Goal: Ask a question: Seek information or help from site administrators or community

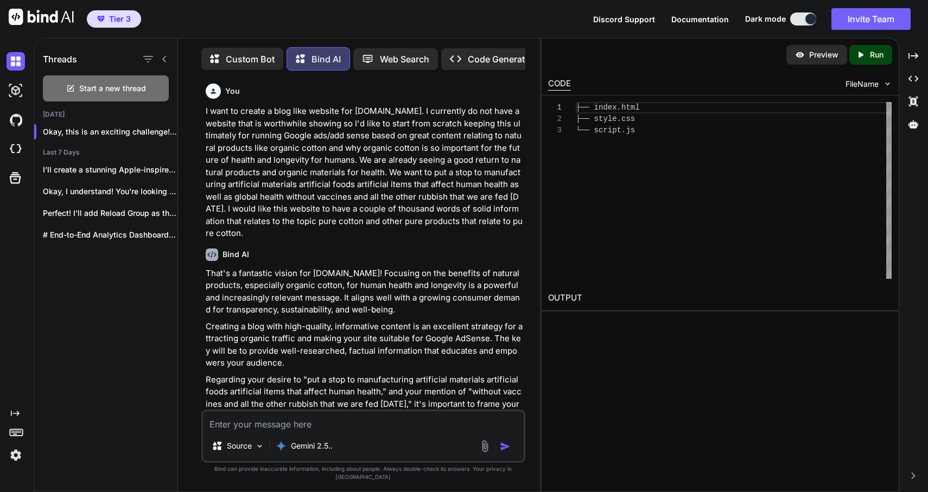
scroll to position [16957, 0]
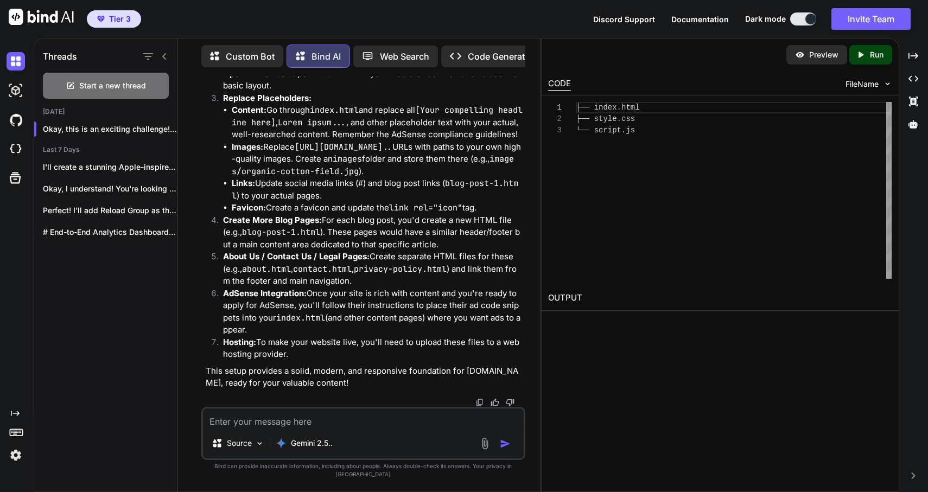
type textarea "x"
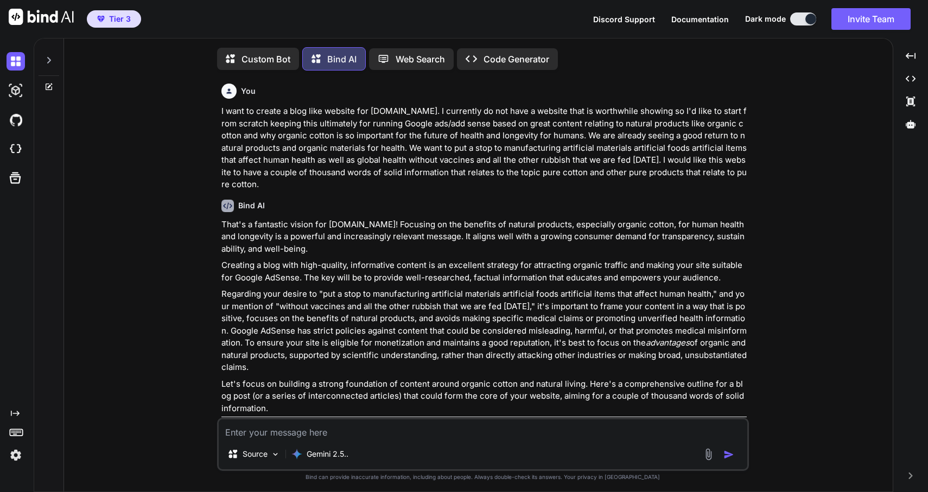
type textarea "x"
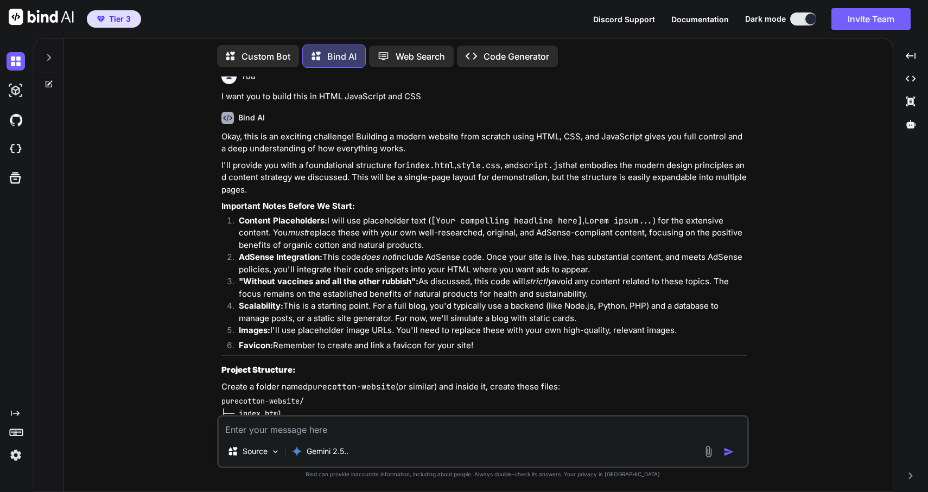
scroll to position [4410, 0]
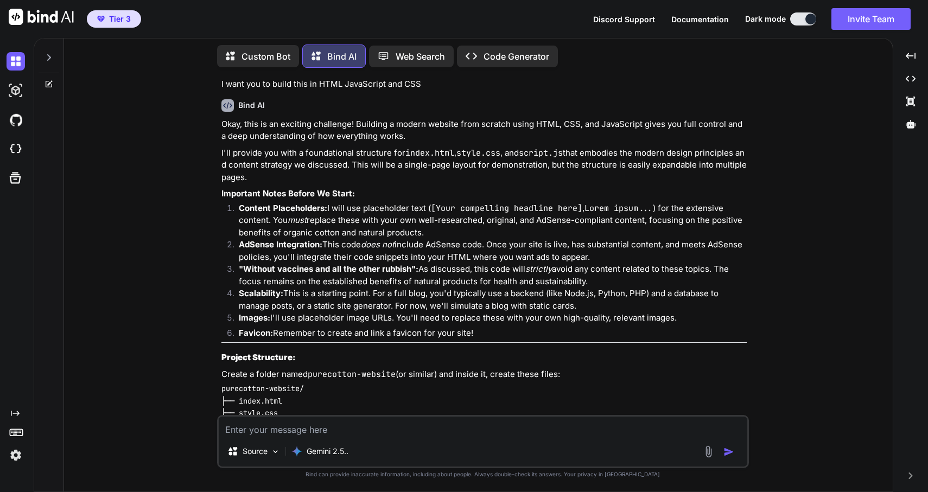
click at [45, 53] on icon at bounding box center [48, 57] width 9 height 9
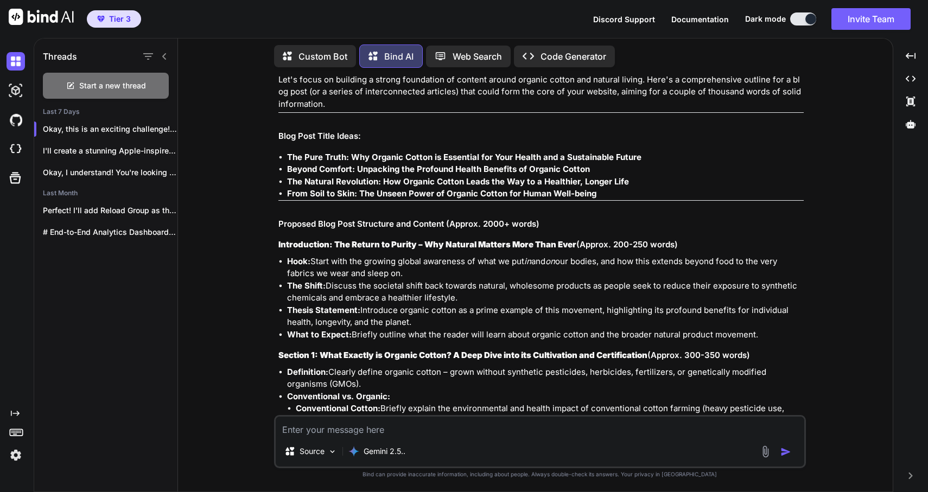
scroll to position [0, 0]
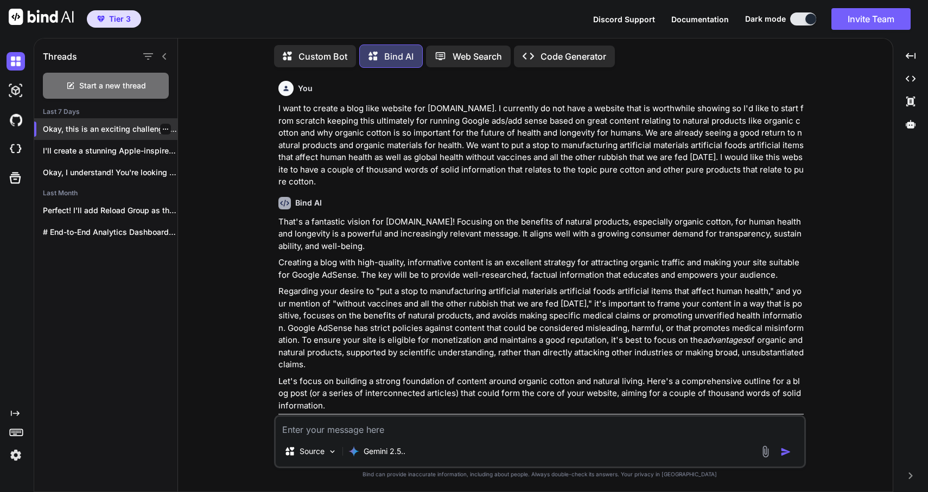
click at [162, 126] on icon "button" at bounding box center [165, 129] width 7 height 7
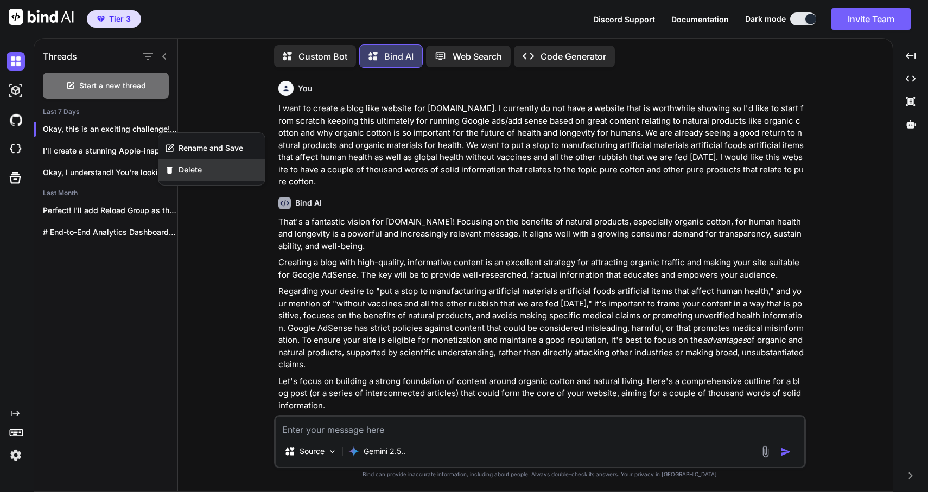
click at [188, 172] on span "Delete" at bounding box center [189, 169] width 23 height 11
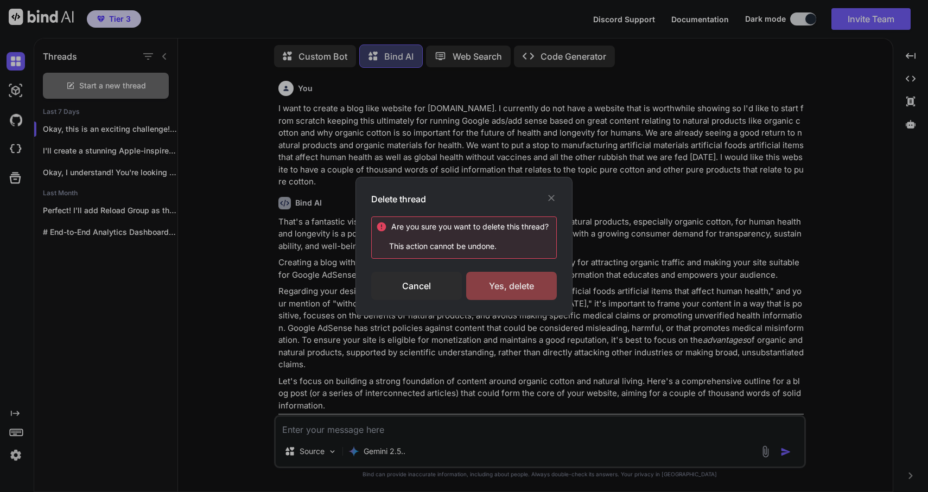
click at [522, 286] on div "Yes, delete" at bounding box center [511, 286] width 91 height 28
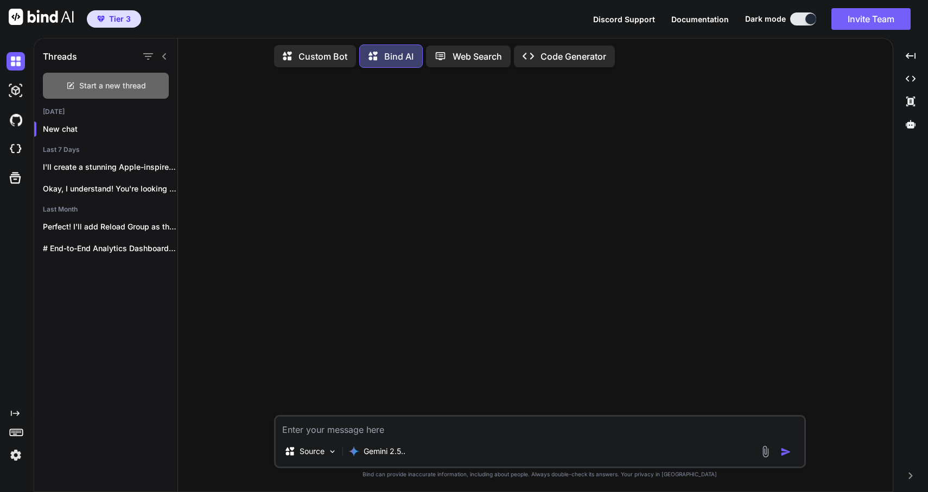
click at [138, 81] on span "Start a new thread" at bounding box center [112, 85] width 67 height 11
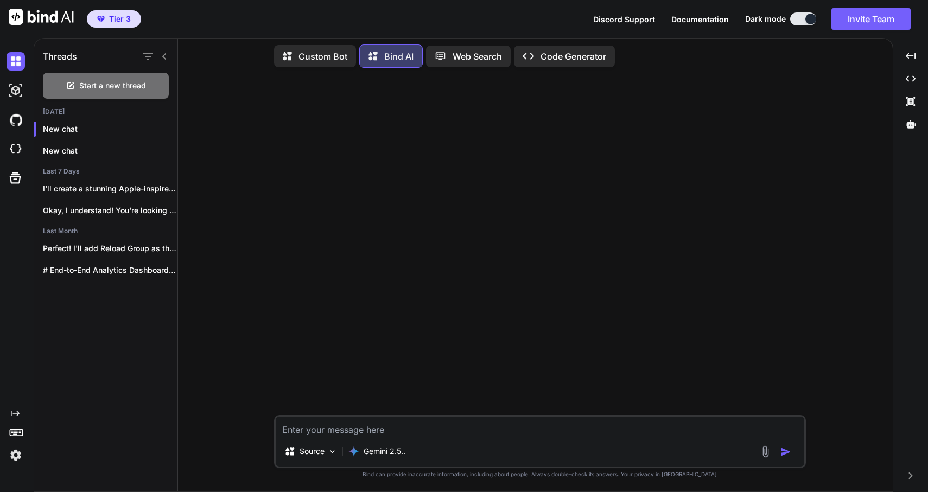
click at [335, 427] on textarea at bounding box center [540, 427] width 528 height 20
paste textarea "https://www.clickrank.ai/"
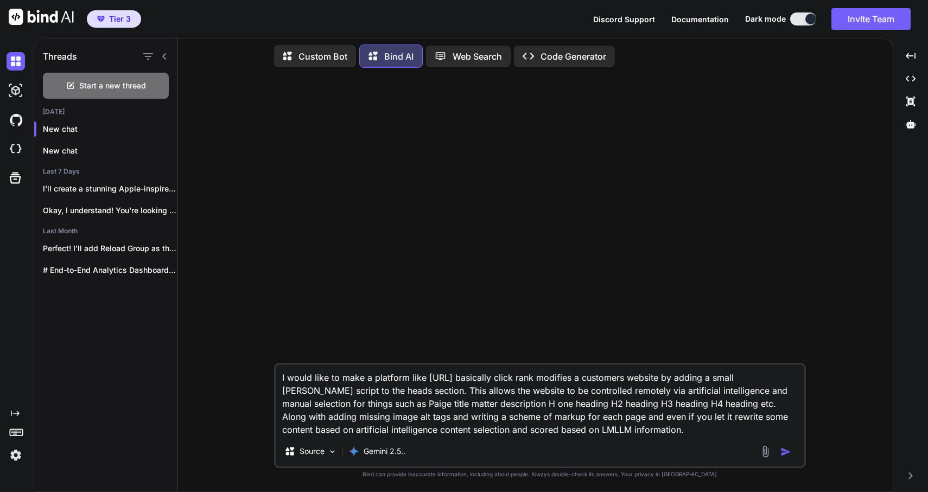
click at [584, 432] on textarea "I would like to make a platform like https://www.clickrank.ai/ basically click …" at bounding box center [540, 401] width 528 height 72
click at [583, 432] on textarea "I would like to make a platform like https://www.clickrank.ai/ basically click …" at bounding box center [540, 401] width 528 height 72
click at [646, 431] on textarea "I would like to make a platform like https://www.clickrank.ai/ basically click …" at bounding box center [540, 401] width 528 height 72
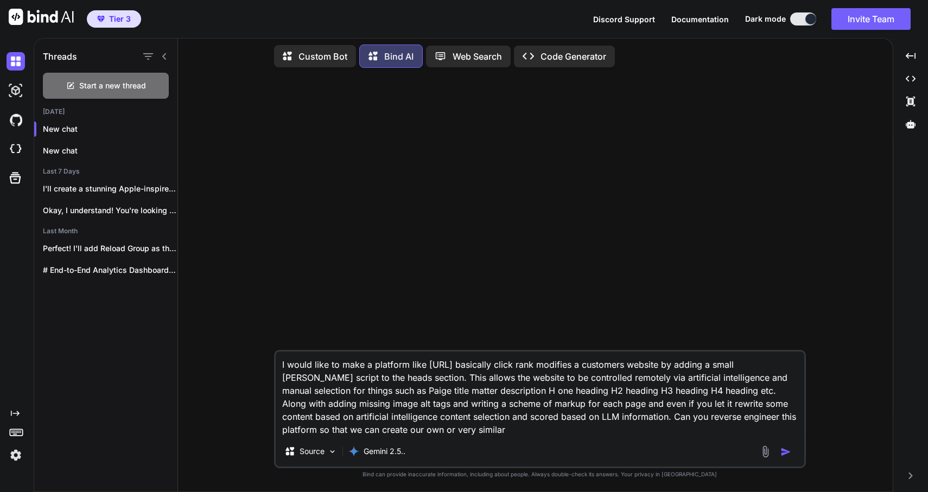
type textarea "I would like to make a platform like https://www.clickrank.ai/ basically click …"
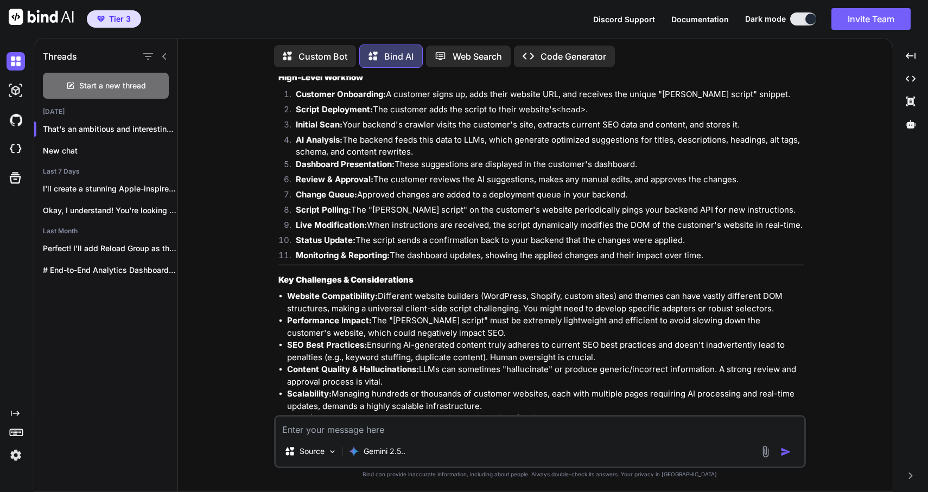
scroll to position [2022, 0]
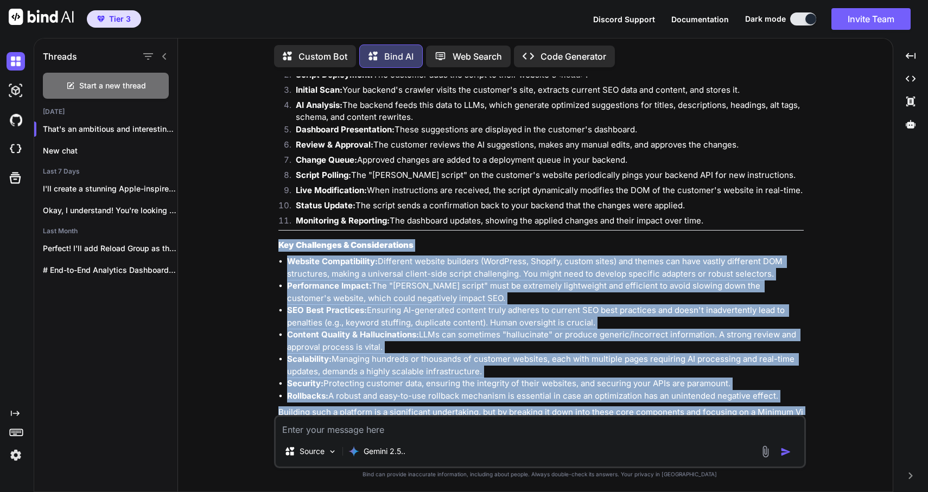
drag, startPoint x: 280, startPoint y: 208, endPoint x: 777, endPoint y: 387, distance: 528.9
copy div "Key Challenges & Considerations Website Compatibility: Different website builde…"
click at [820, 330] on div "You I would like to make a platform like https://www.clickrank.ai/ basically cl…" at bounding box center [540, 283] width 706 height 415
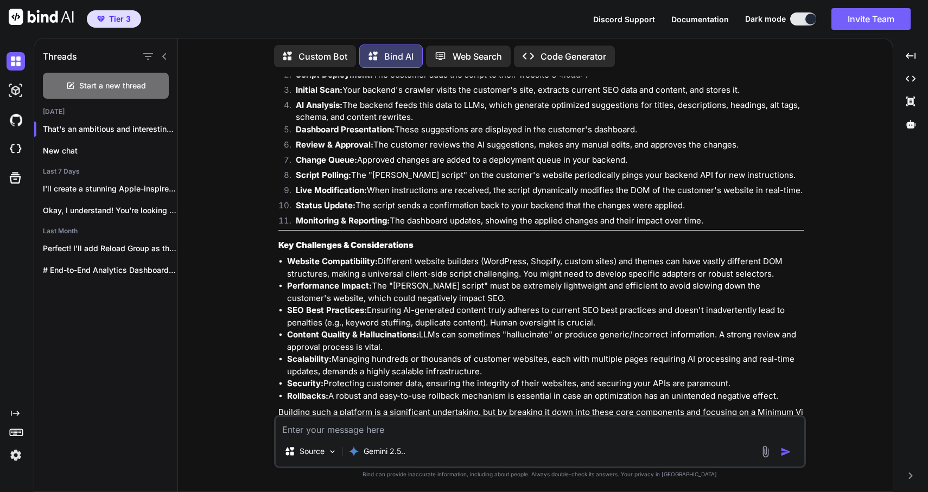
click at [320, 430] on textarea at bounding box center [540, 427] width 528 height 20
type textarea "Let's start with the basics then"
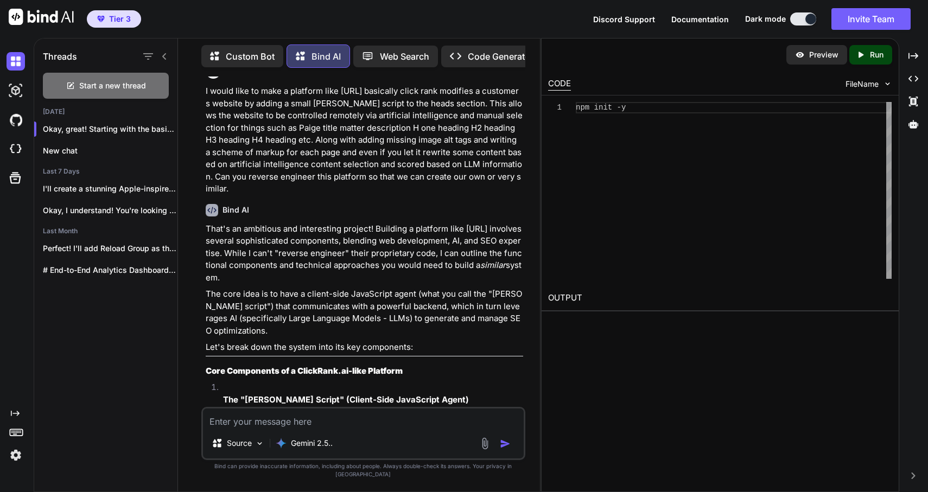
scroll to position [0, 0]
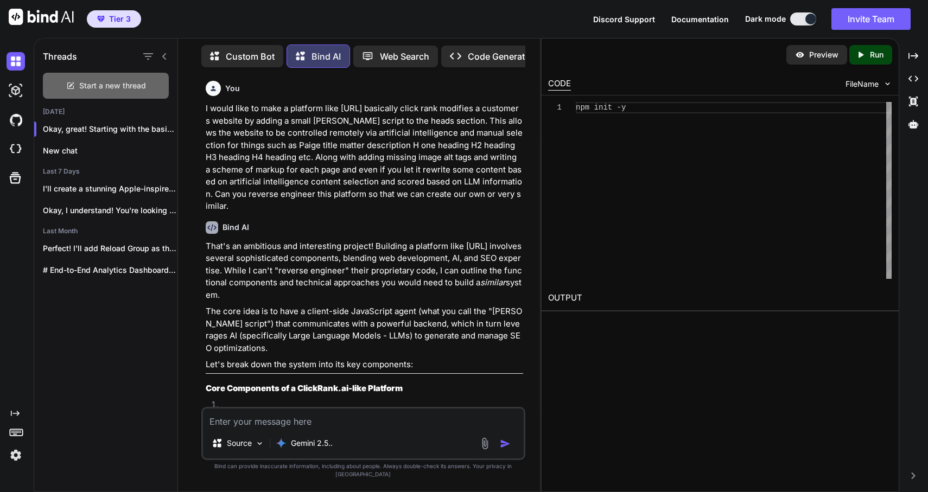
click at [92, 81] on span "Start a new thread" at bounding box center [112, 85] width 67 height 11
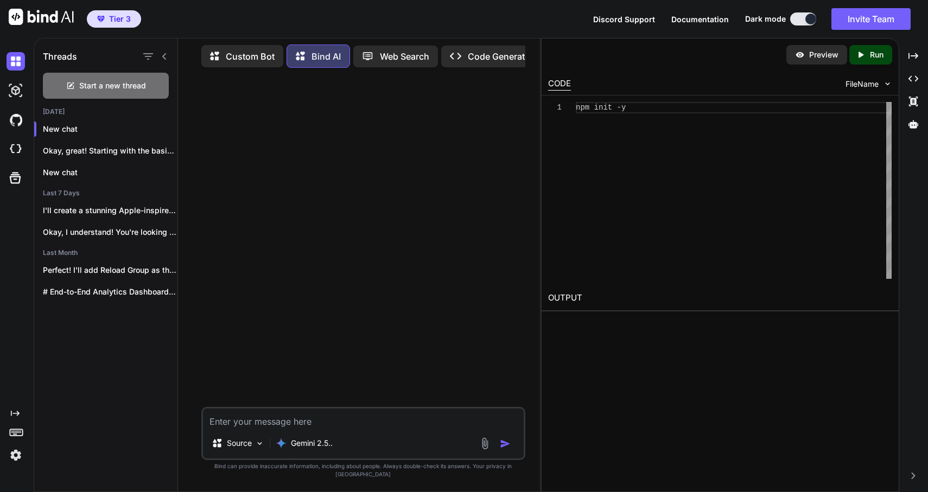
click at [256, 428] on textarea at bounding box center [363, 418] width 321 height 20
click at [313, 449] on p "Gemini 2.5.." at bounding box center [312, 443] width 42 height 11
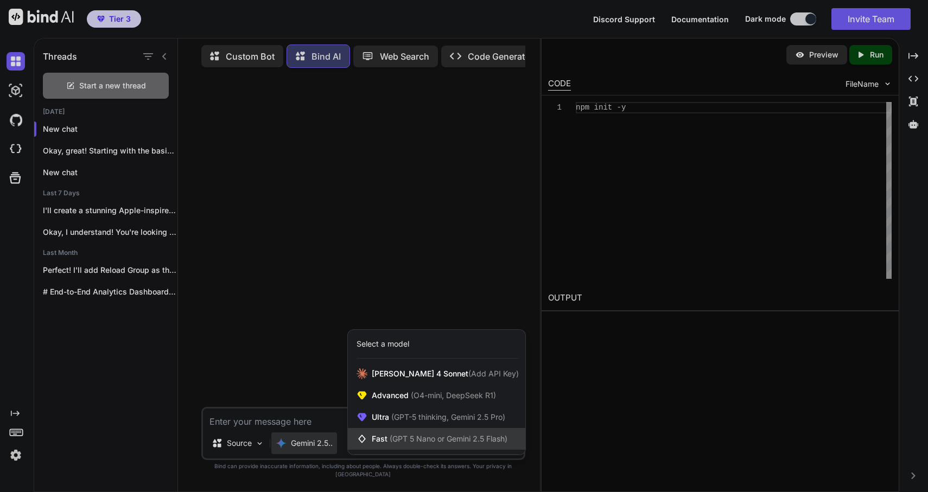
click at [392, 441] on span "Fast (GPT 5 Nano or Gemini 2.5 Flash)" at bounding box center [440, 438] width 136 height 11
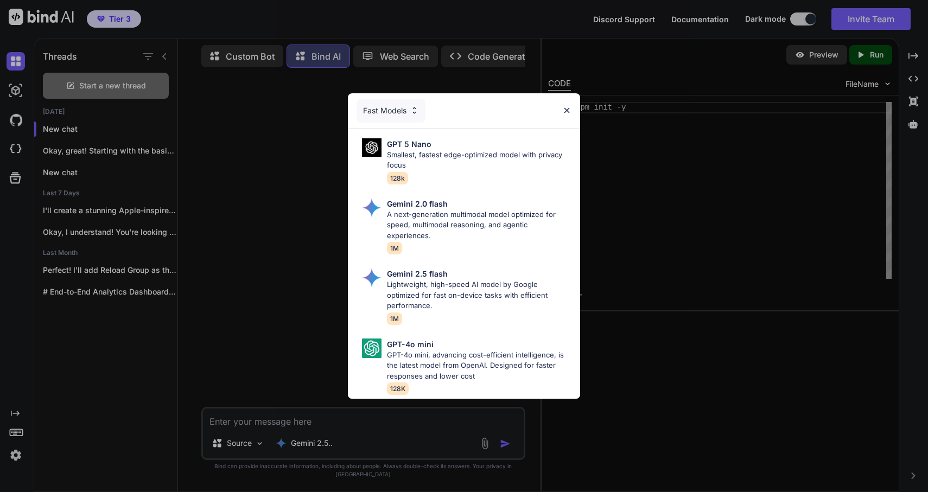
click at [407, 105] on div "Fast Models" at bounding box center [390, 111] width 69 height 24
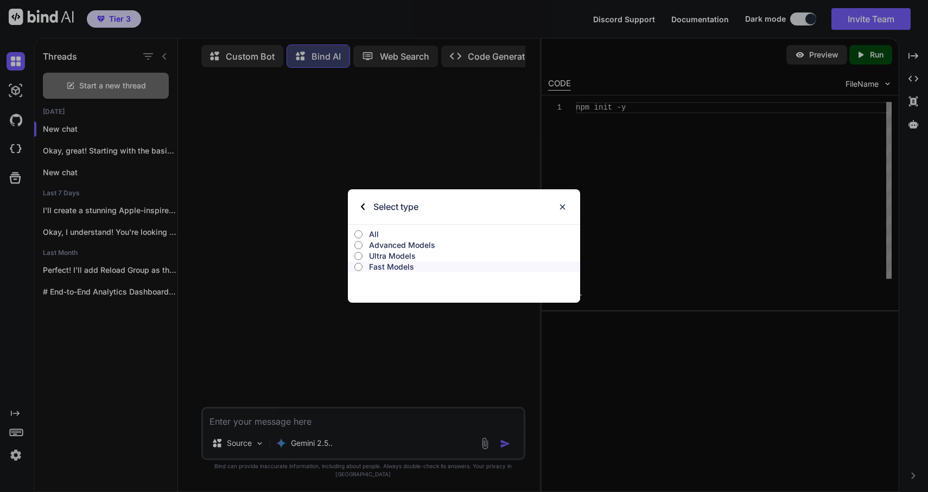
click at [358, 233] on input "All" at bounding box center [358, 234] width 8 height 9
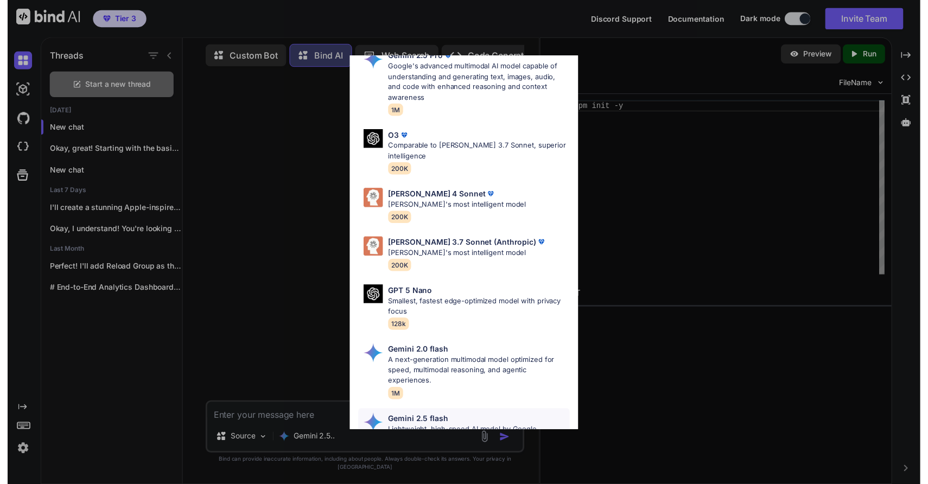
scroll to position [457, 0]
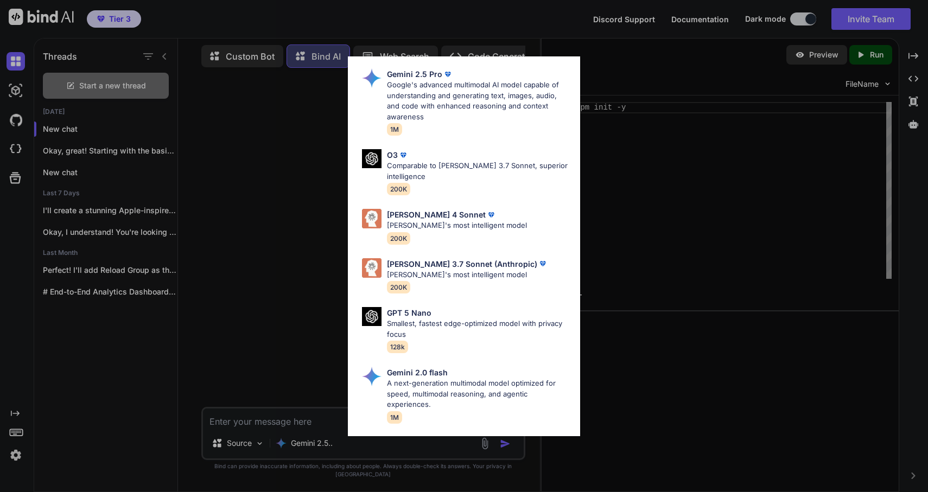
click at [402, 216] on p "Claude 4 Sonnet" at bounding box center [436, 214] width 99 height 11
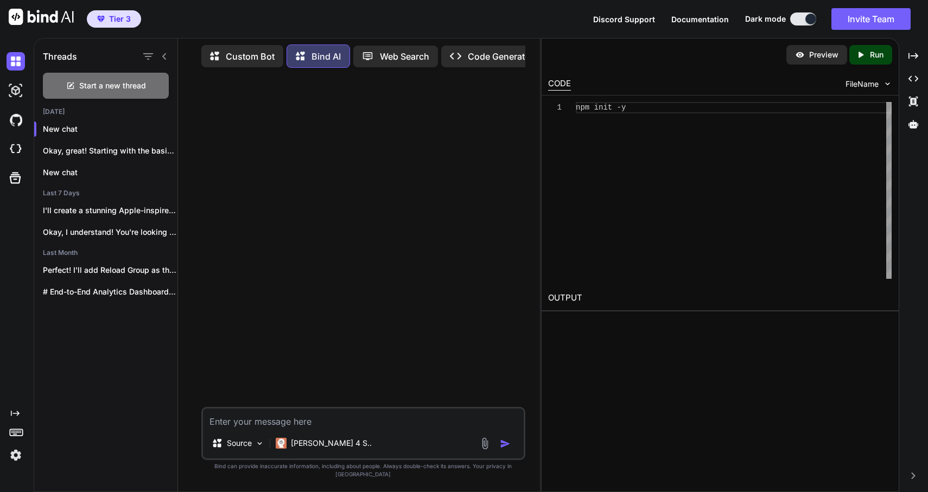
click at [220, 426] on textarea at bounding box center [363, 418] width 321 height 20
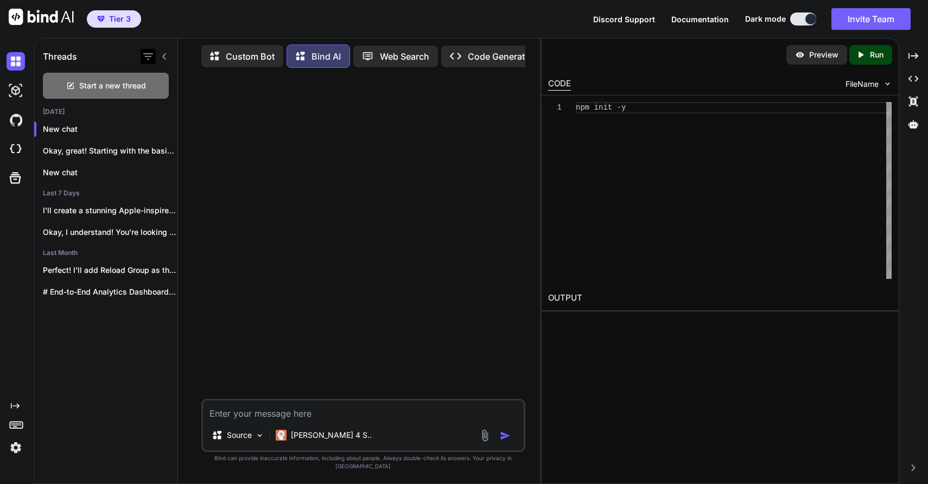
scroll to position [5, 0]
click at [227, 414] on textarea at bounding box center [363, 410] width 321 height 20
paste textarea "Here’s a straight-shooting, forward-looking project outline for an AI-powered l…"
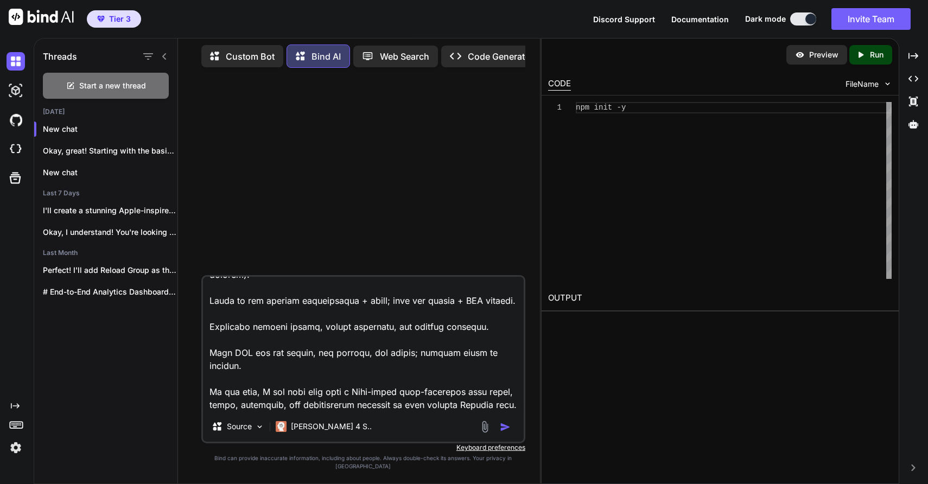
scroll to position [4650, 0]
type textarea "Here’s a straight-shooting, forward-looking project outline for an AI-powered l…"
click at [503, 432] on img "button" at bounding box center [505, 427] width 11 height 11
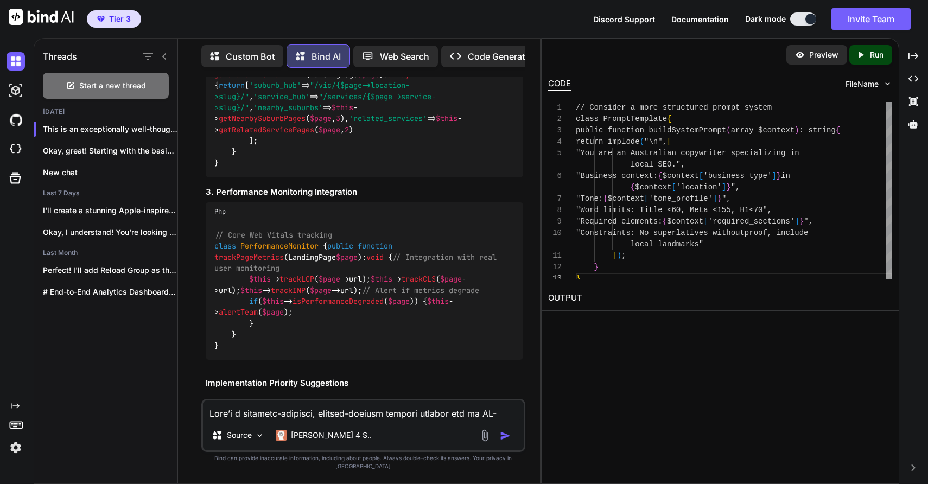
scroll to position [2588, 0]
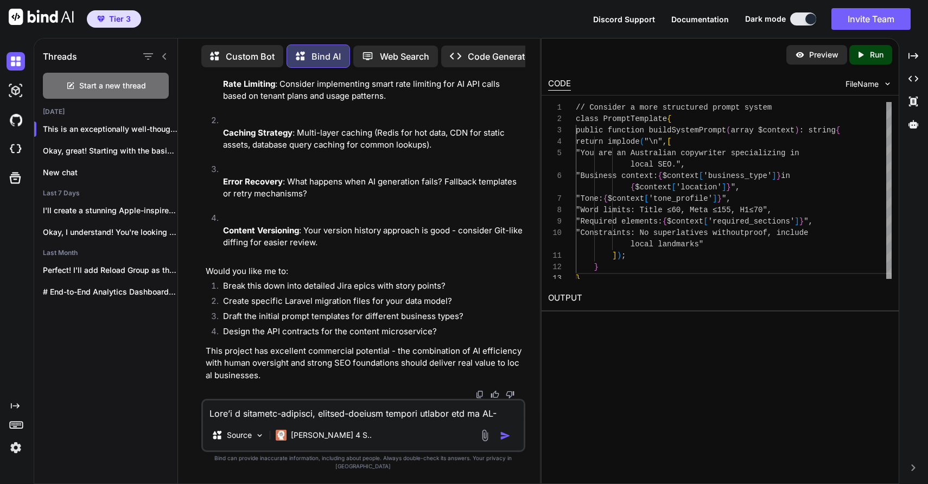
click at [297, 420] on textarea at bounding box center [363, 410] width 321 height 20
paste textarea "plugging OpenRouter into this stack is straightforward. Here’s a tight, practic…"
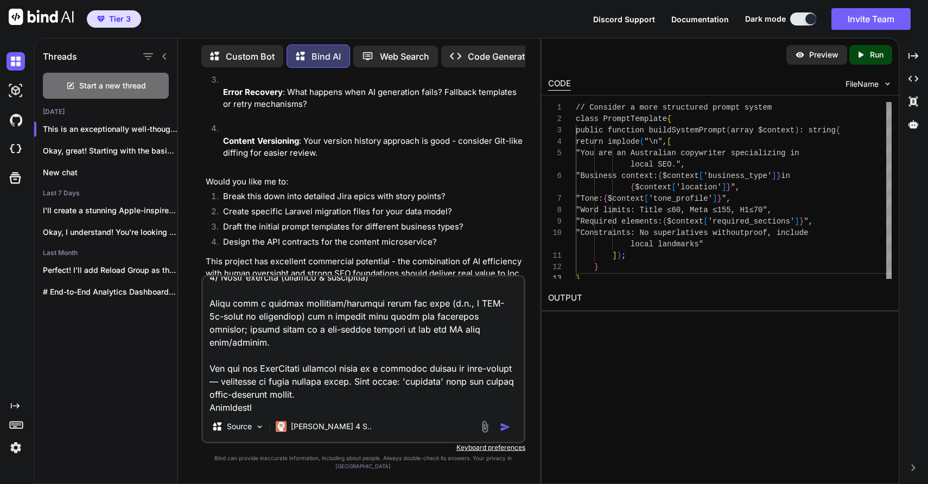
scroll to position [0, 0]
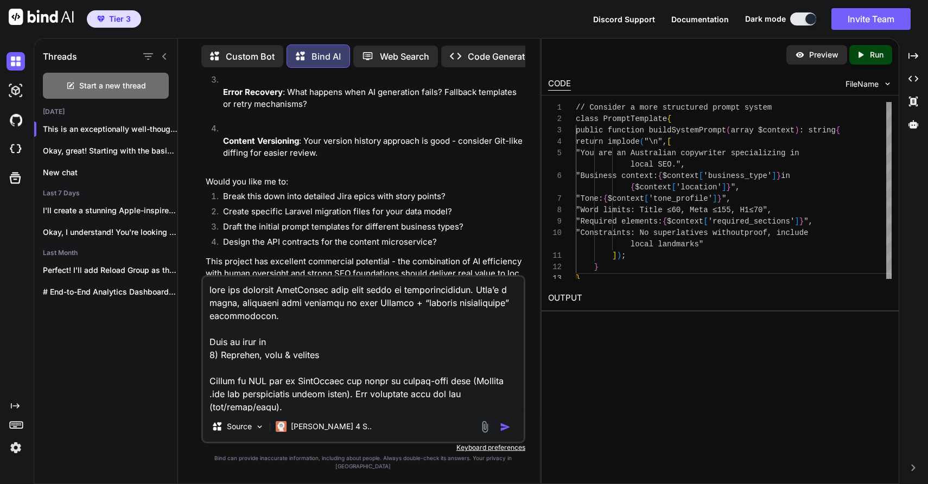
click at [506, 432] on img "button" at bounding box center [505, 427] width 11 height 11
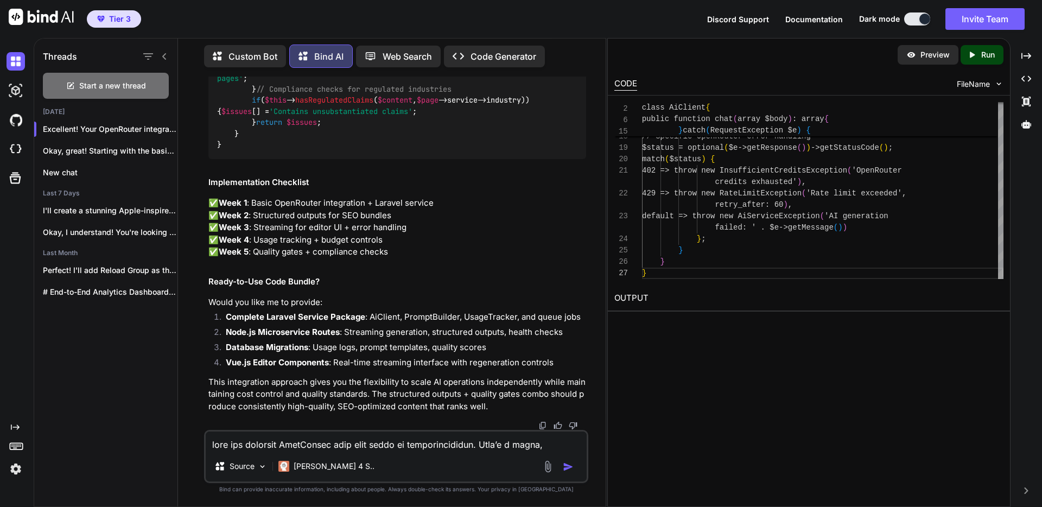
scroll to position [6096, 0]
click at [100, 149] on p "Okay, great! Starting with the basics is..." at bounding box center [110, 150] width 135 height 11
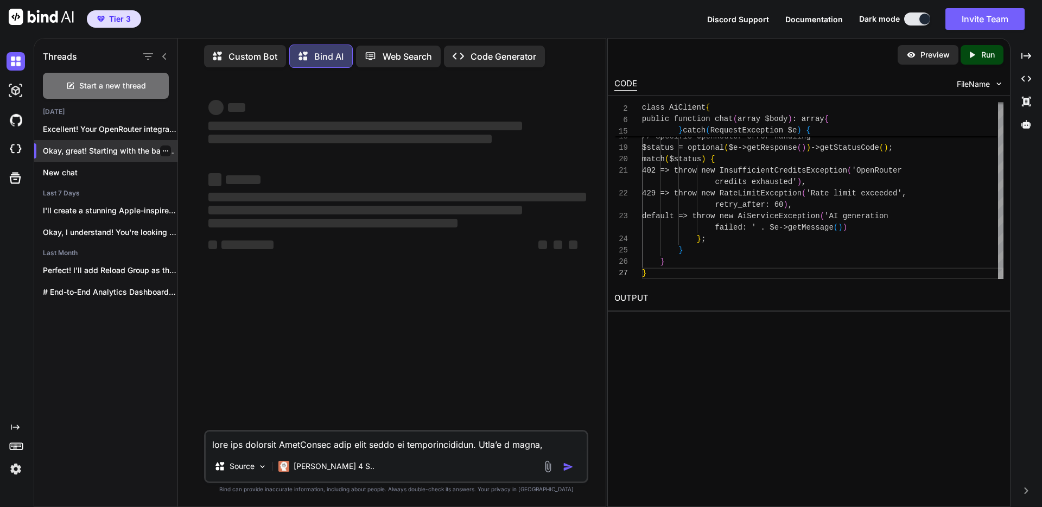
scroll to position [0, 0]
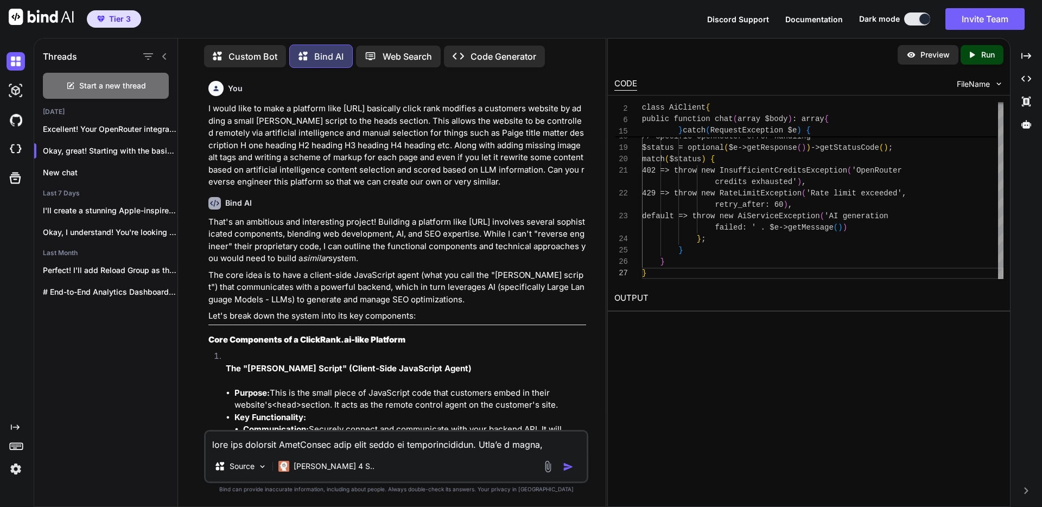
drag, startPoint x: 208, startPoint y: 222, endPoint x: 394, endPoint y: 259, distance: 189.6
click at [394, 259] on div "You I would like to make a platform like https://www.clickrank.ai/ basically cl…" at bounding box center [397, 252] width 382 height 353
click at [464, 220] on p "That's an ambitious and interesting project! Building a platform like ClickRank…" at bounding box center [397, 240] width 378 height 49
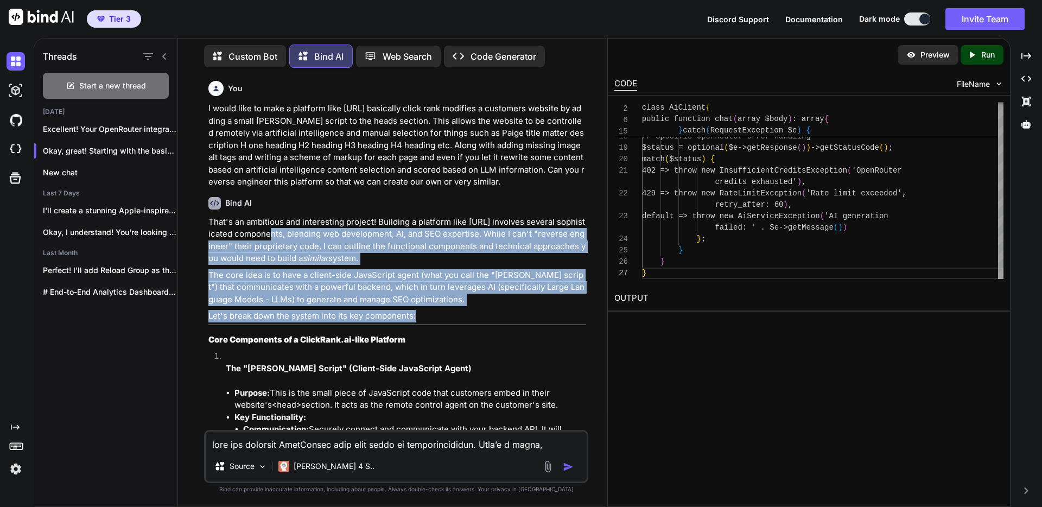
drag, startPoint x: 259, startPoint y: 233, endPoint x: 457, endPoint y: 315, distance: 214.1
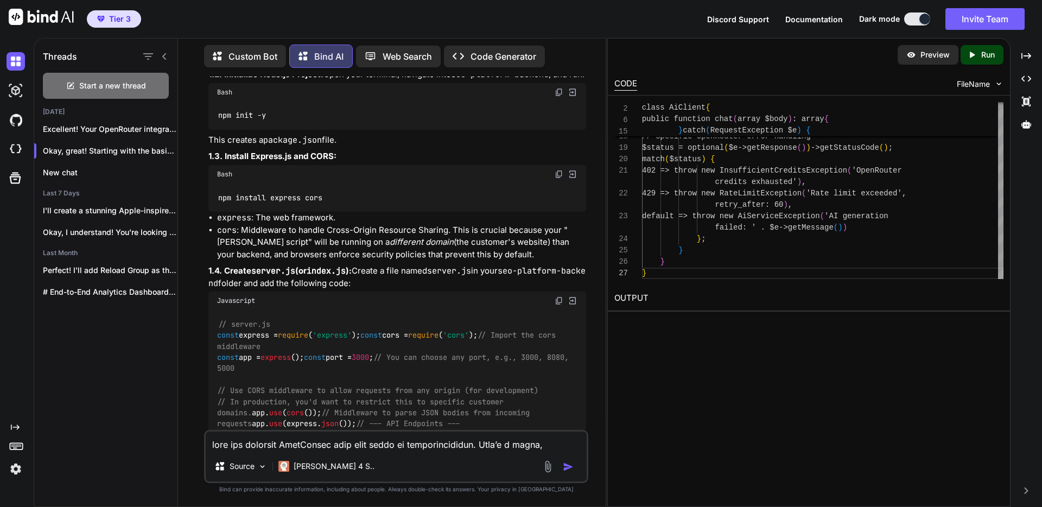
scroll to position [3117, 0]
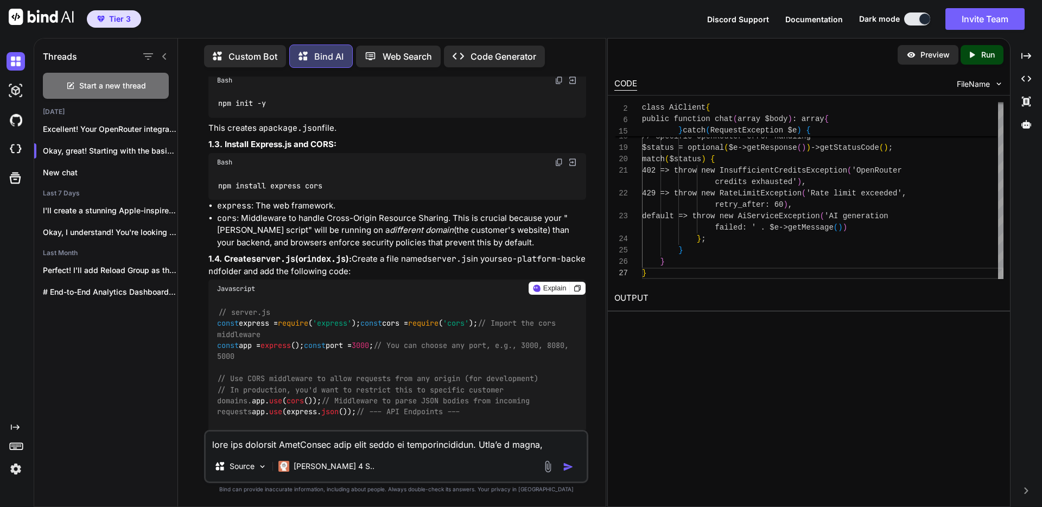
click at [264, 298] on div "Javascript" at bounding box center [397, 288] width 378 height 18
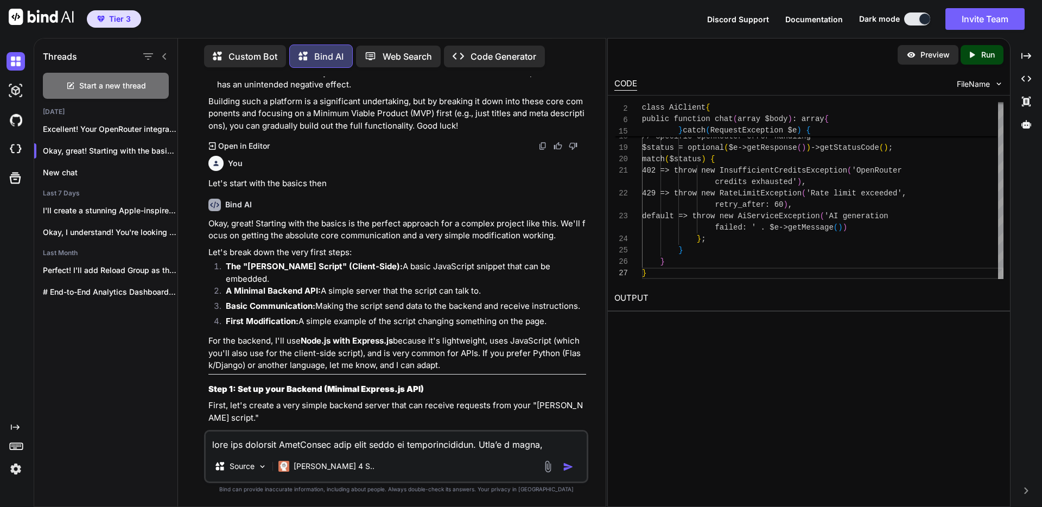
scroll to position [2661, 0]
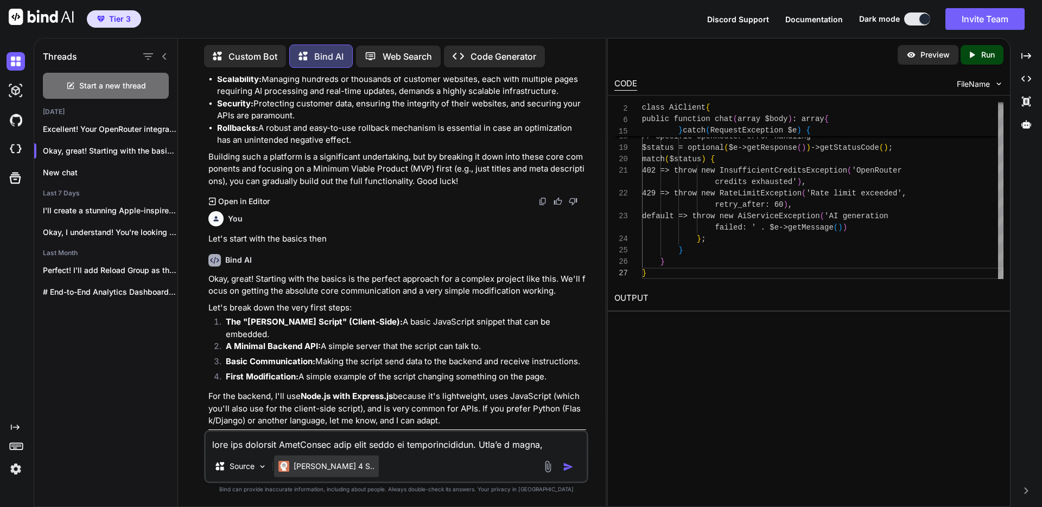
click at [304, 466] on p "Claude 4 S.." at bounding box center [333, 466] width 81 height 11
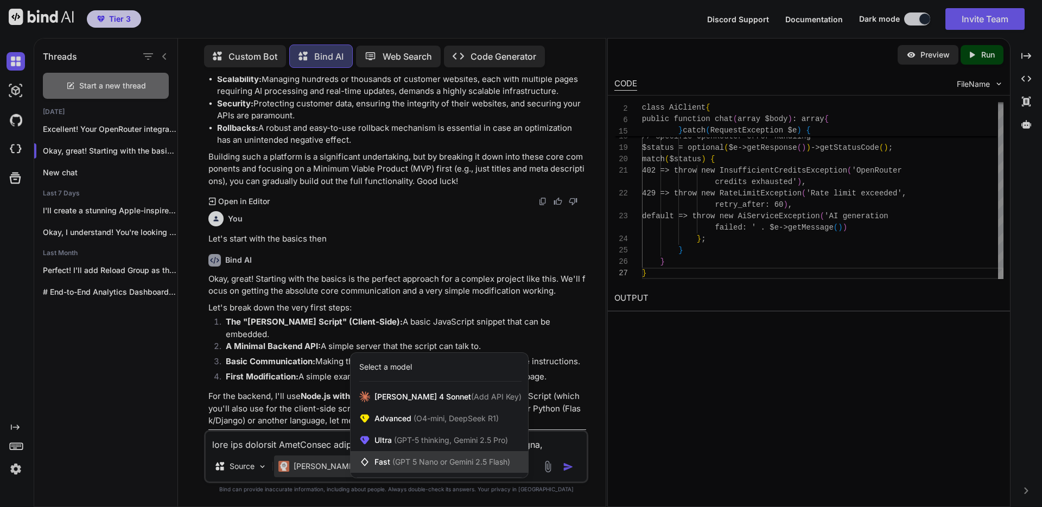
click at [396, 463] on span "(GPT 5 Nano or Gemini 2.5 Flash)" at bounding box center [451, 461] width 118 height 9
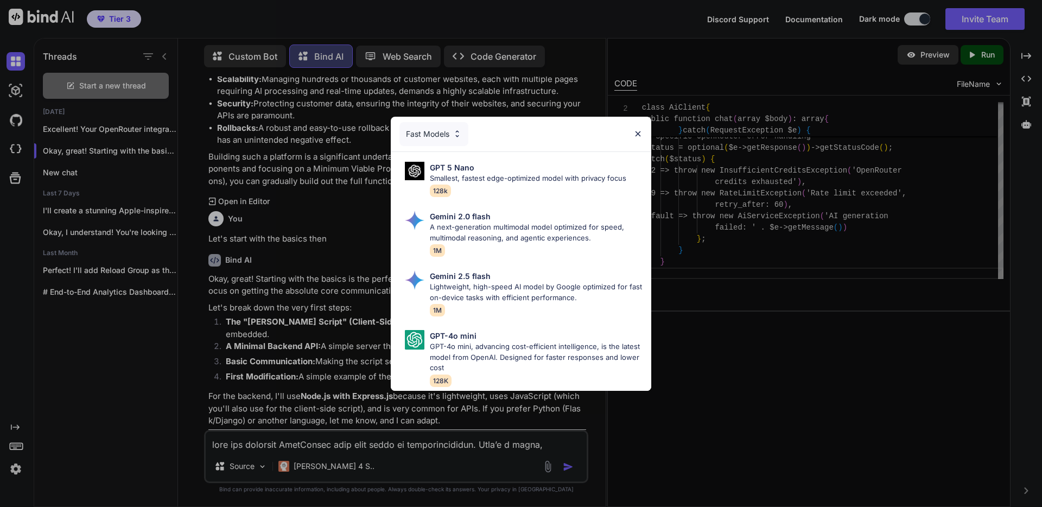
click at [454, 129] on img at bounding box center [456, 133] width 9 height 9
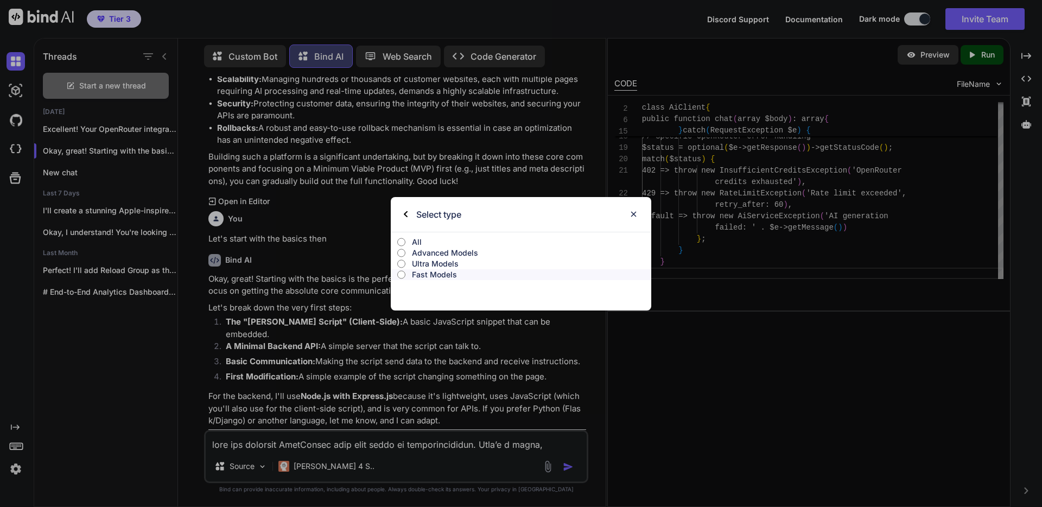
click at [403, 240] on input "All" at bounding box center [401, 242] width 8 height 9
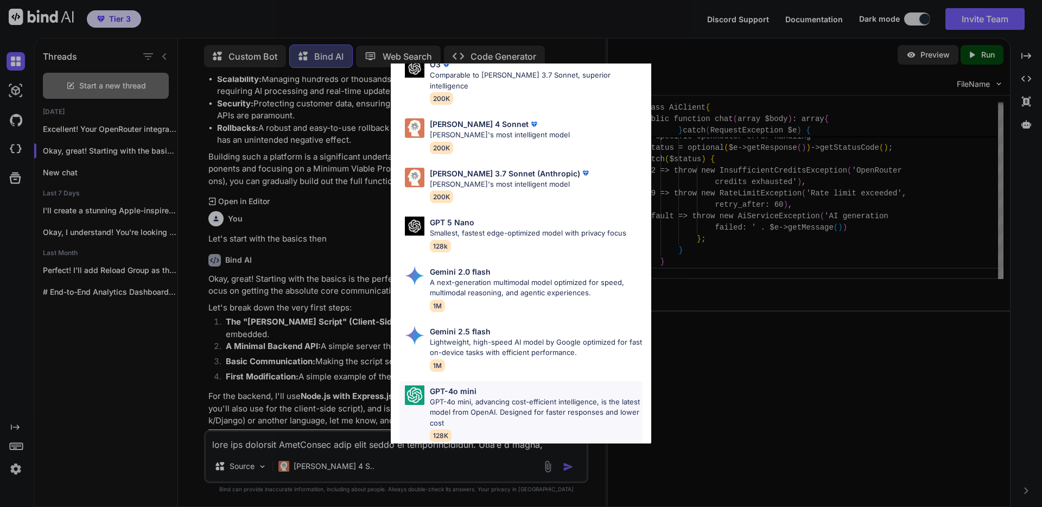
scroll to position [0, 0]
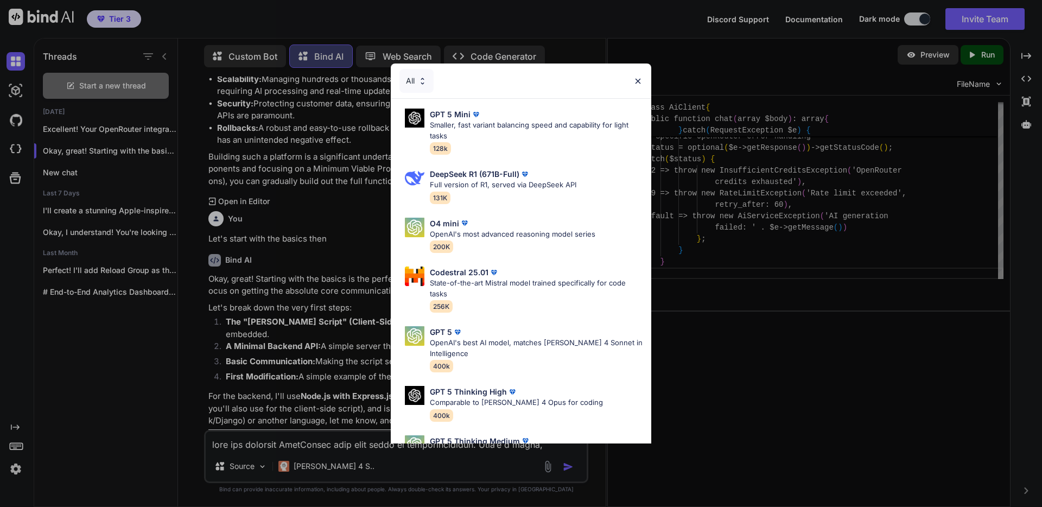
click at [638, 79] on img at bounding box center [637, 80] width 9 height 9
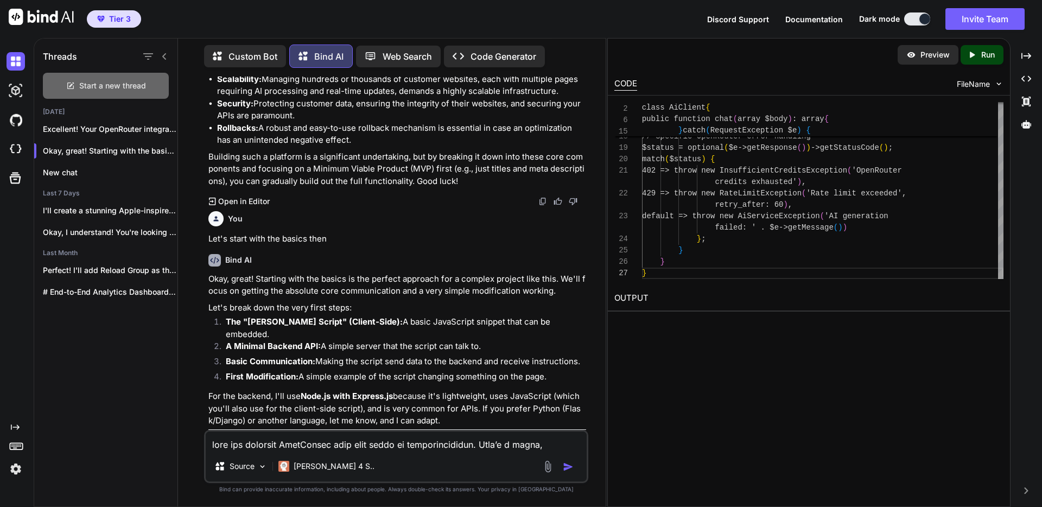
click at [122, 84] on span "Start a new thread" at bounding box center [112, 85] width 67 height 11
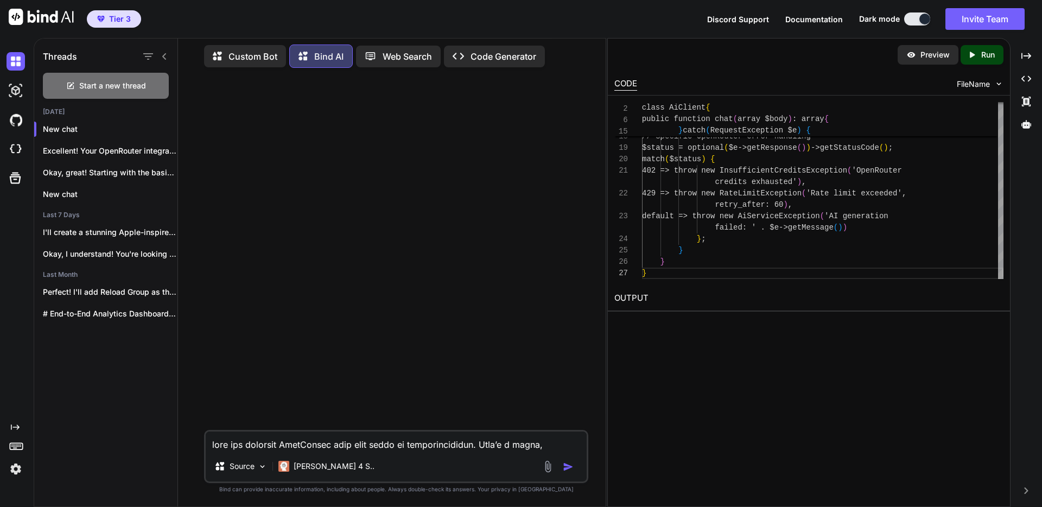
click at [292, 442] on textarea at bounding box center [396, 441] width 381 height 20
paste textarea "1) Routes — routes/web.php <?php use Illuminate\Support\Facades\Route; use App\…"
type textarea "Using this information I would like to create a prototype in HTML using this lo…"
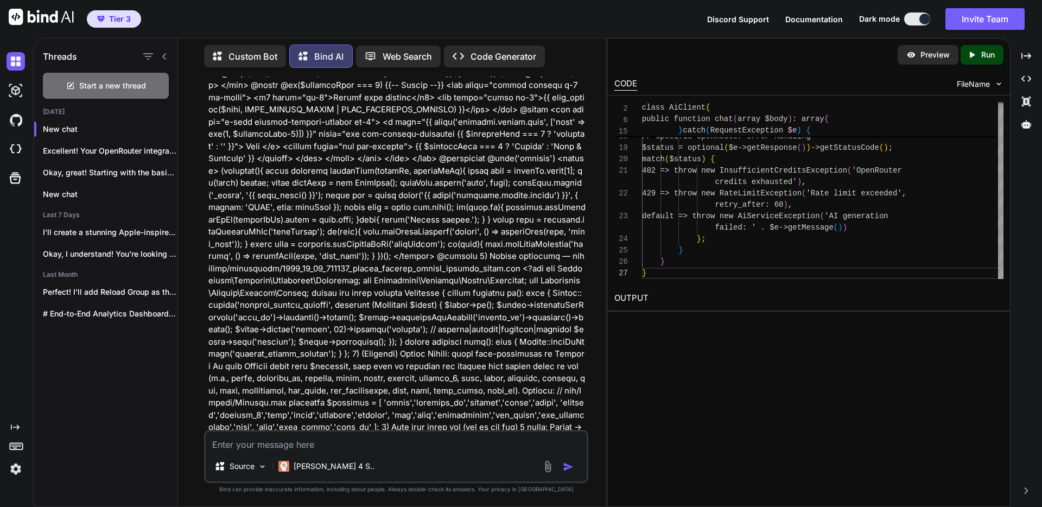
scroll to position [2350, 0]
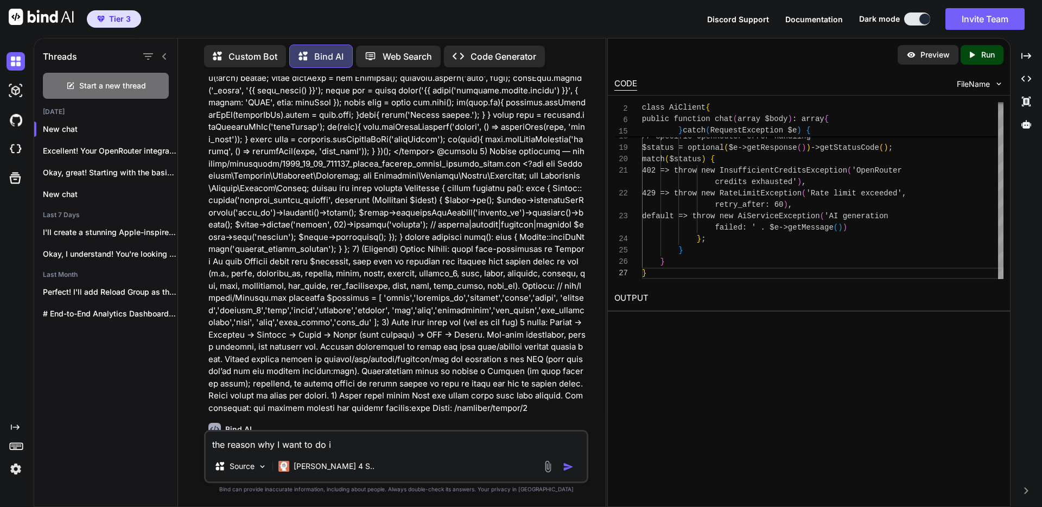
type textarea "the reason why I want to do it"
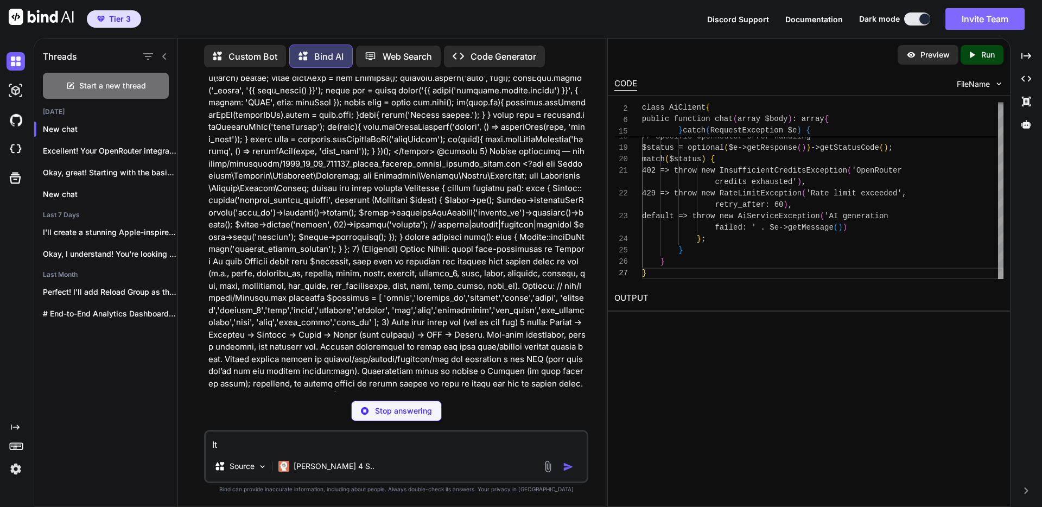
type textarea "It"
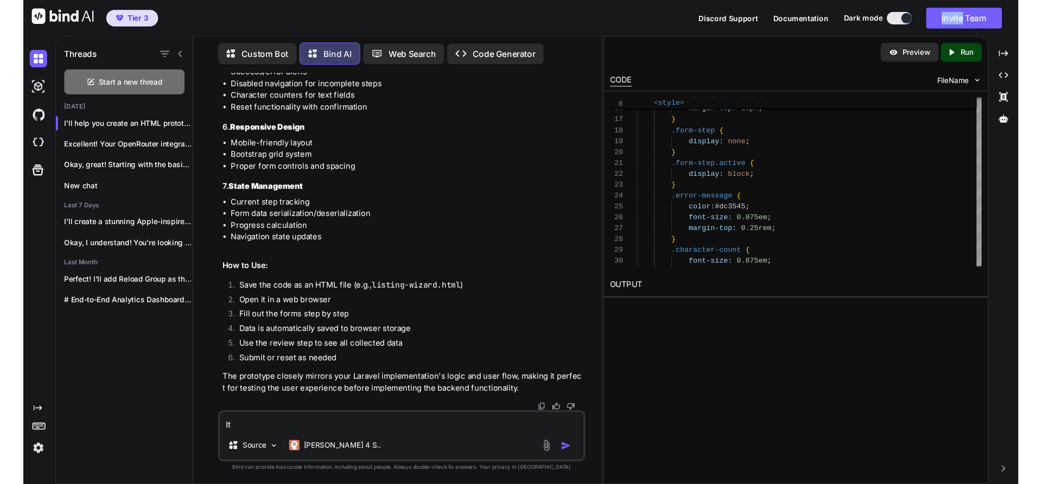
scroll to position [10760, 0]
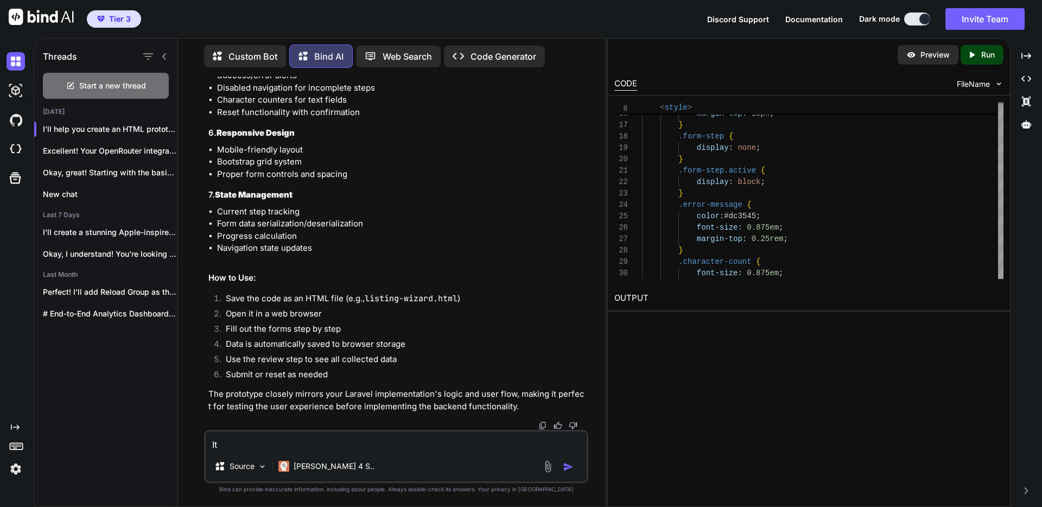
click at [927, 55] on p "Run" at bounding box center [988, 54] width 14 height 11
click at [700, 322] on link "https://app.onecompiler.com/43yayrsyu_43ybgjsqr" at bounding box center [658, 323] width 88 height 10
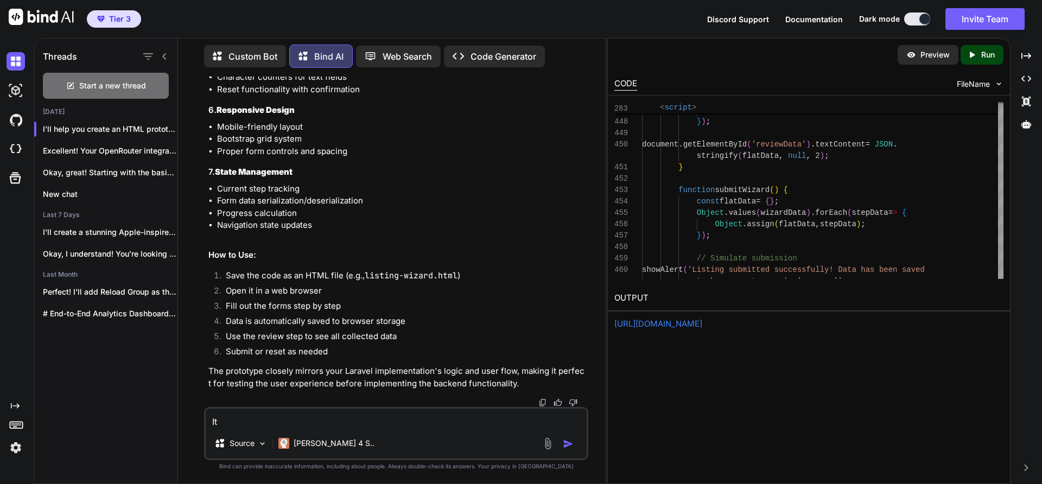
scroll to position [10218, 0]
click at [110, 80] on span "Start a new thread" at bounding box center [112, 85] width 67 height 11
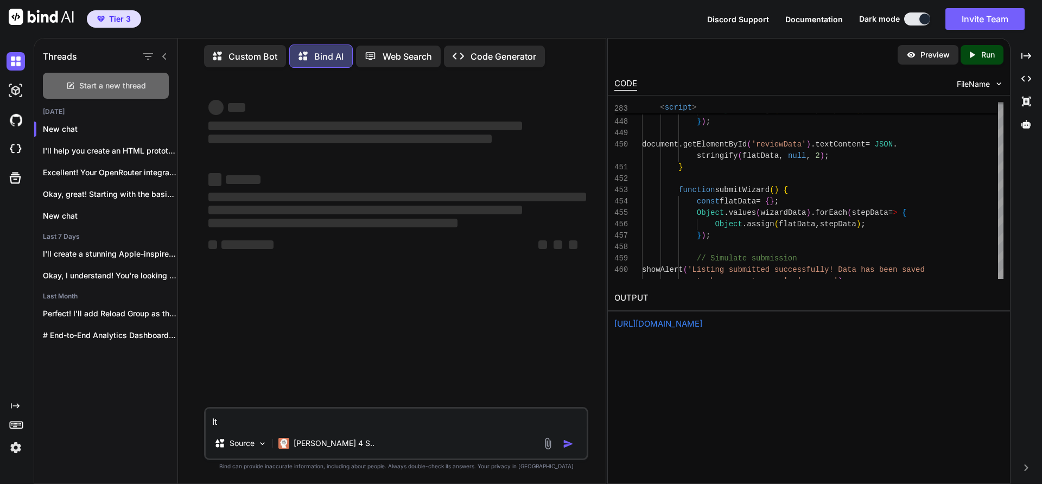
scroll to position [0, 0]
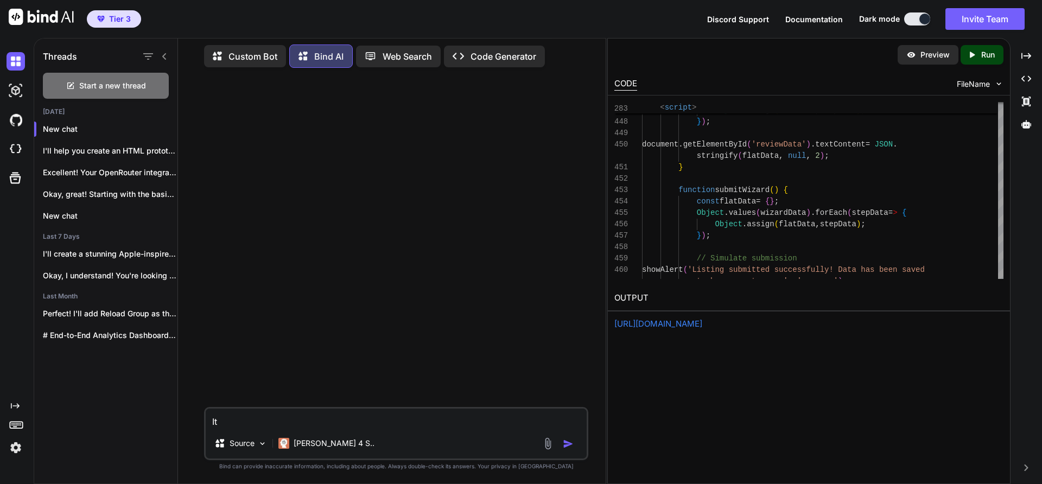
drag, startPoint x: 258, startPoint y: 426, endPoint x: 197, endPoint y: 424, distance: 60.3
click at [197, 424] on div "It Source Claude 4 S.. Created with Bind Always check its answers. Privacy in B…" at bounding box center [396, 279] width 419 height 407
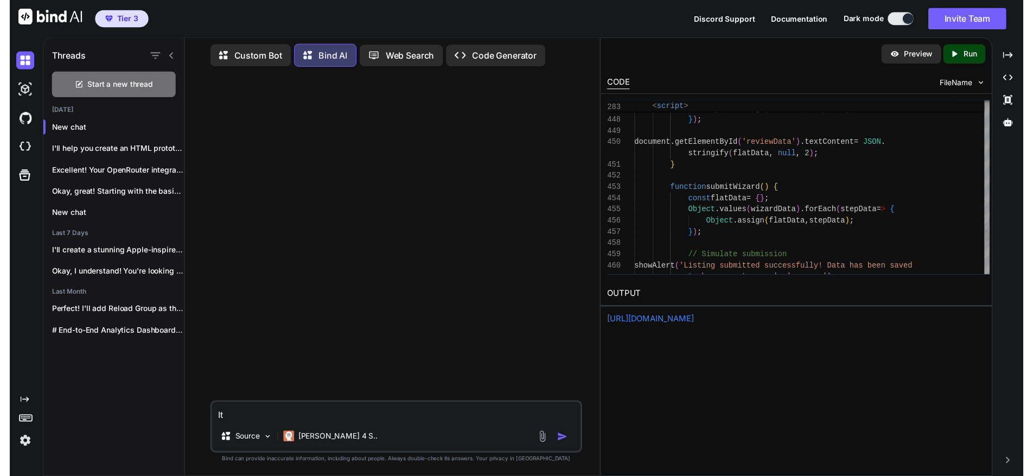
scroll to position [5, 0]
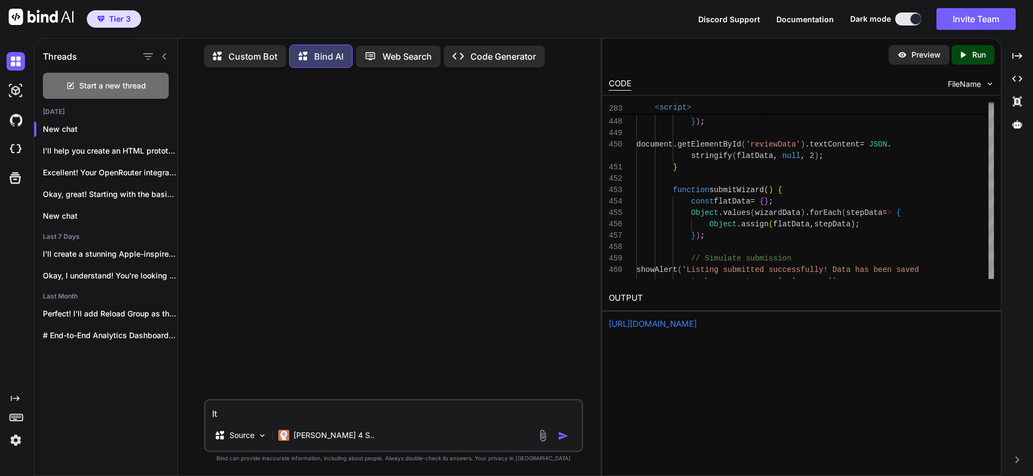
click at [244, 416] on textarea "It" at bounding box center [394, 410] width 376 height 20
drag, startPoint x: 239, startPoint y: 416, endPoint x: 188, endPoint y: 414, distance: 50.5
click at [188, 414] on div "It Source Claude 4 S.. Created with Bind Always check its answers. Privacy in B…" at bounding box center [394, 275] width 414 height 399
click at [283, 411] on textarea at bounding box center [394, 410] width 376 height 20
type textarea "n8n"
